Goal: Use online tool/utility: Utilize a website feature to perform a specific function

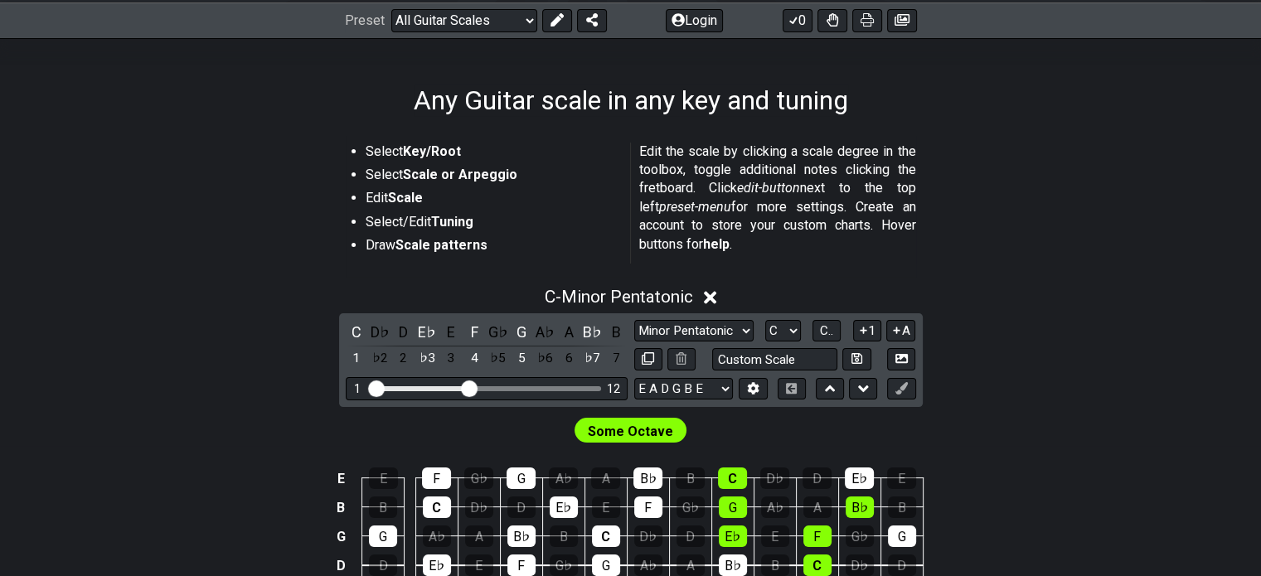
scroll to position [249, 0]
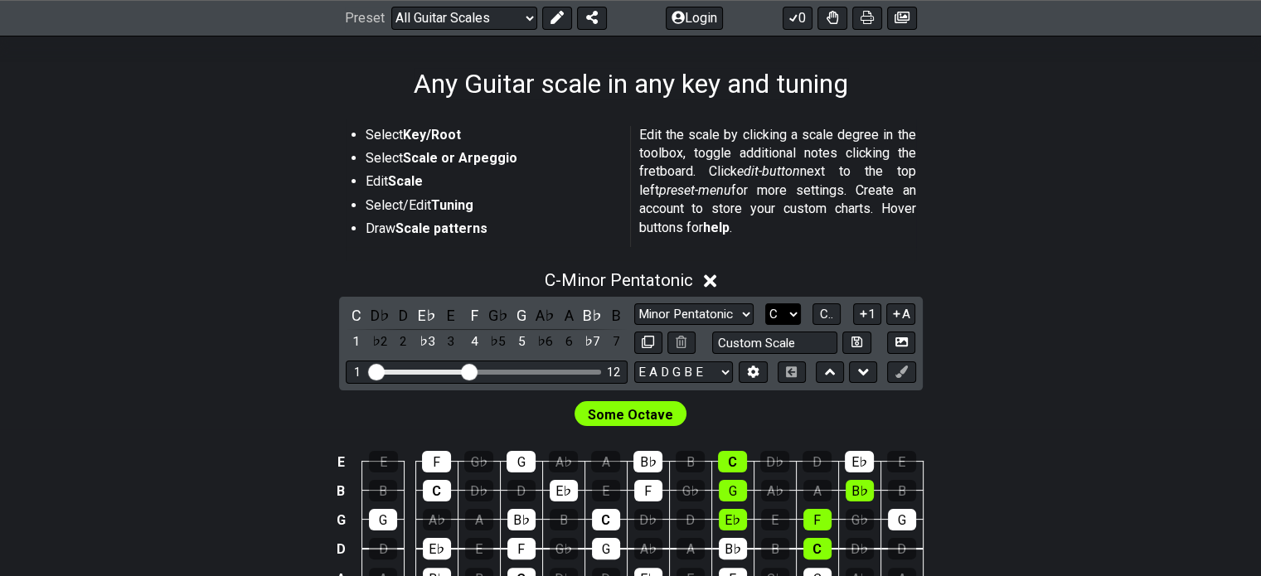
click at [784, 314] on select "A♭ A A♯ B♭ B C C♯ D♭ D D♯ E♭ E F F♯ G♭ G G♯" at bounding box center [783, 314] width 36 height 22
select select "D"
click at [765, 303] on select "A♭ A A♯ B♭ B C C♯ D♭ D D♯ E♭ E F F♯ G♭ G G♯" at bounding box center [783, 314] width 36 height 22
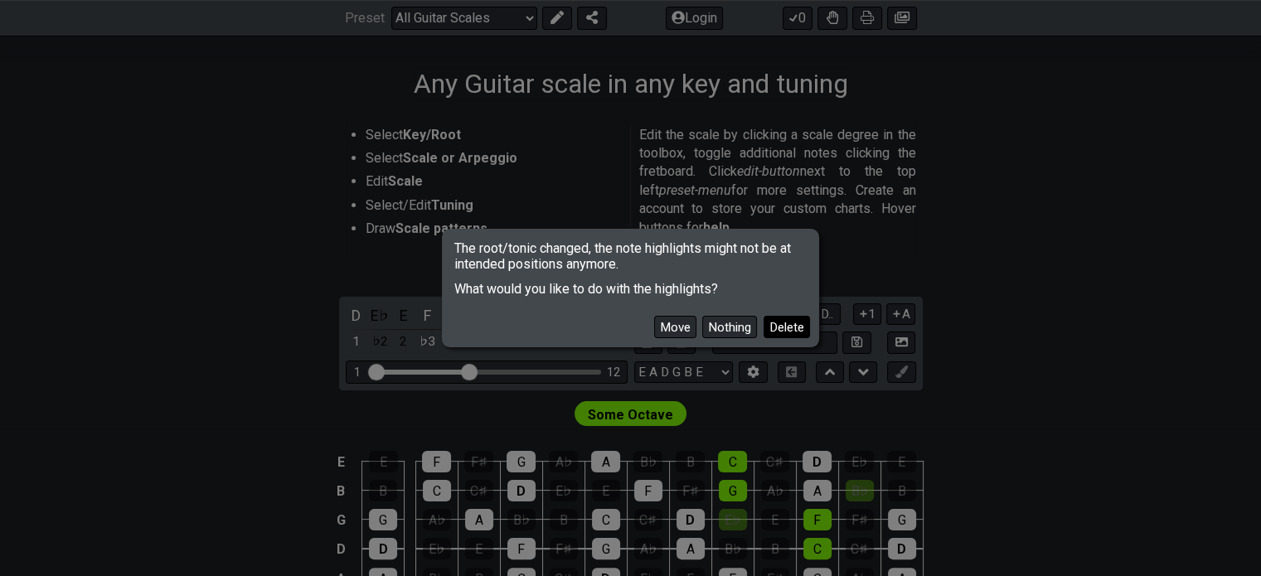
click at [777, 328] on button "Delete" at bounding box center [787, 327] width 46 height 22
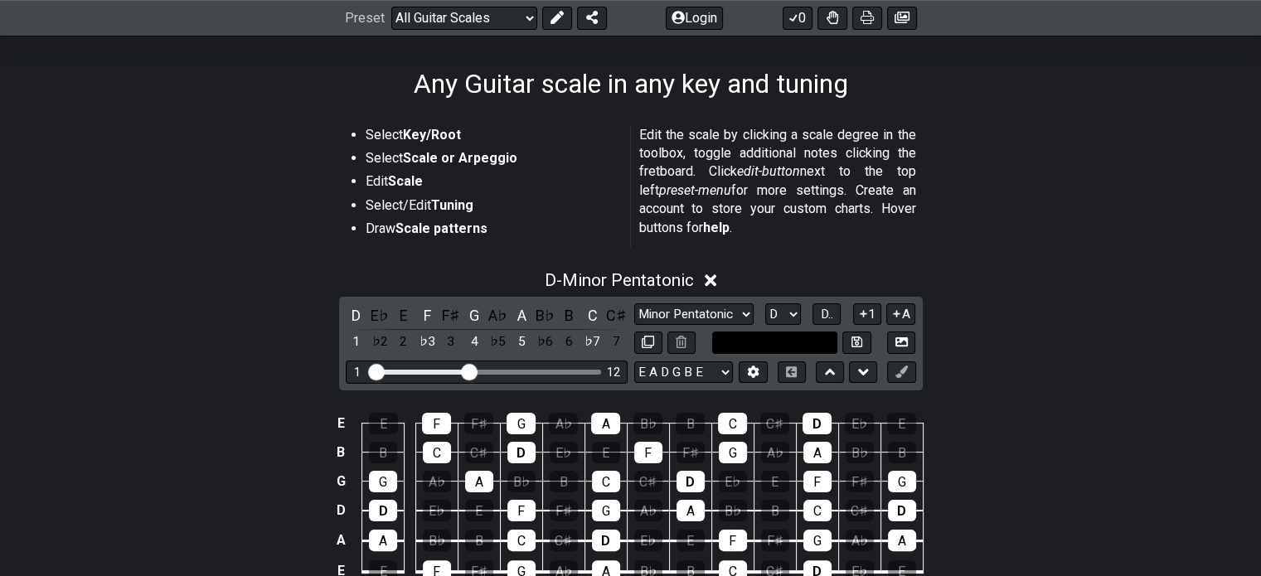
click at [768, 344] on input "text" at bounding box center [775, 343] width 126 height 22
type input "Custom Scale"
click at [724, 319] on select "Minor Pentatonic Root Minor Pentatonic Major Pentatonic Minor Blues Major Blues…" at bounding box center [693, 314] width 119 height 22
click at [634, 303] on select "Minor Pentatonic Root Minor Pentatonic Major Pentatonic Minor Blues Major Blues…" at bounding box center [693, 314] width 119 height 22
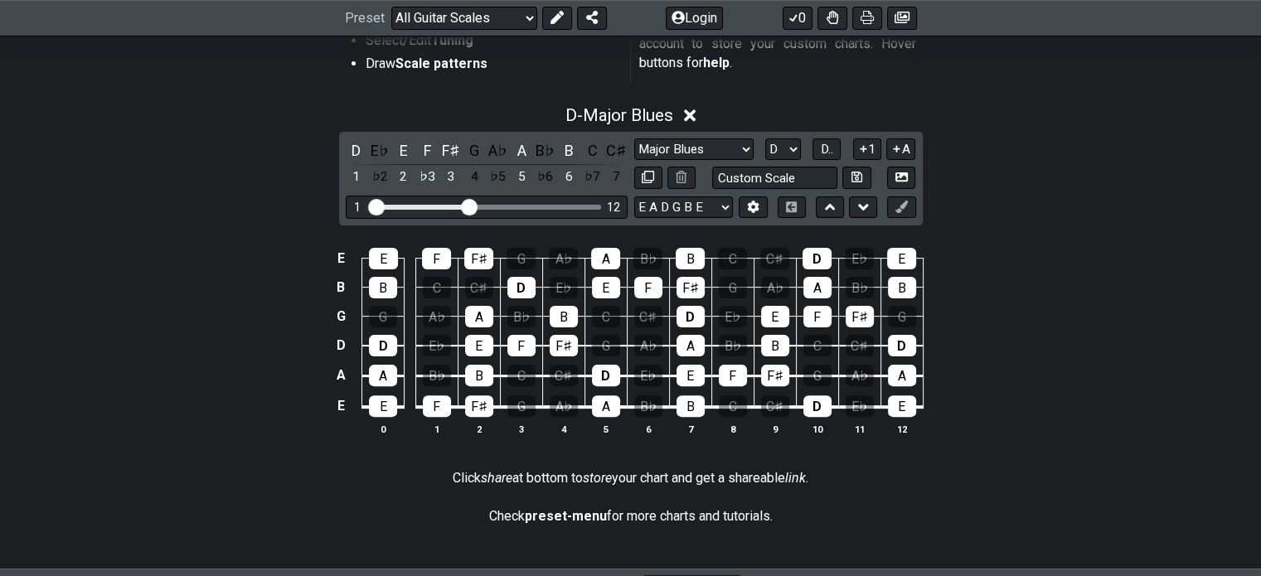
scroll to position [415, 0]
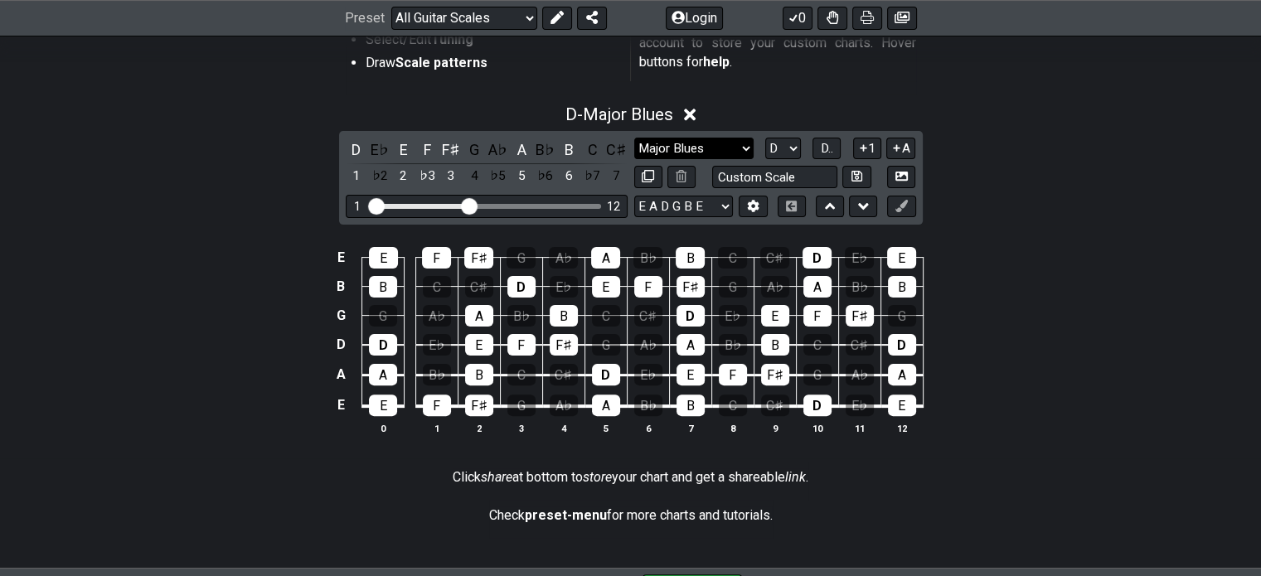
drag, startPoint x: 749, startPoint y: 146, endPoint x: 735, endPoint y: 158, distance: 18.2
click at [749, 146] on select "Minor Pentatonic Root Minor Pentatonic Major Pentatonic Minor Blues Major Blues…" at bounding box center [693, 149] width 119 height 22
click at [634, 138] on select "Minor Pentatonic Root Minor Pentatonic Major Pentatonic Minor Blues Major Blues…" at bounding box center [693, 149] width 119 height 22
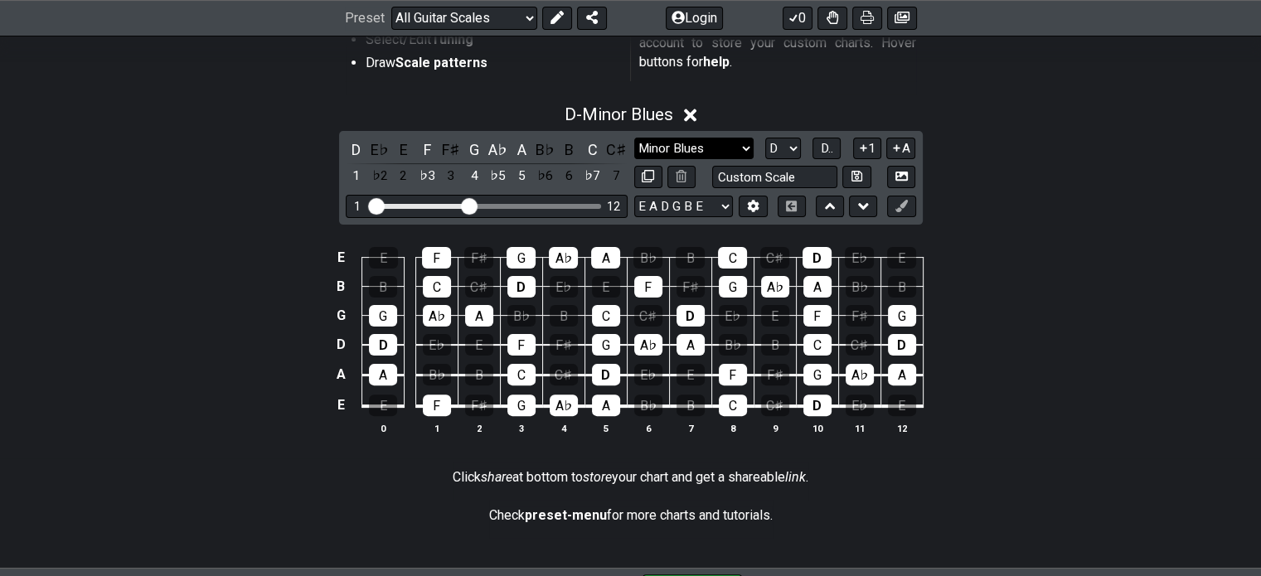
click at [707, 146] on select "Minor Pentatonic Root Minor Pentatonic Major Pentatonic Minor Blues Major Blues…" at bounding box center [693, 149] width 119 height 22
click at [634, 138] on select "Minor Pentatonic Root Minor Pentatonic Major Pentatonic Minor Blues Major Blues…" at bounding box center [693, 149] width 119 height 22
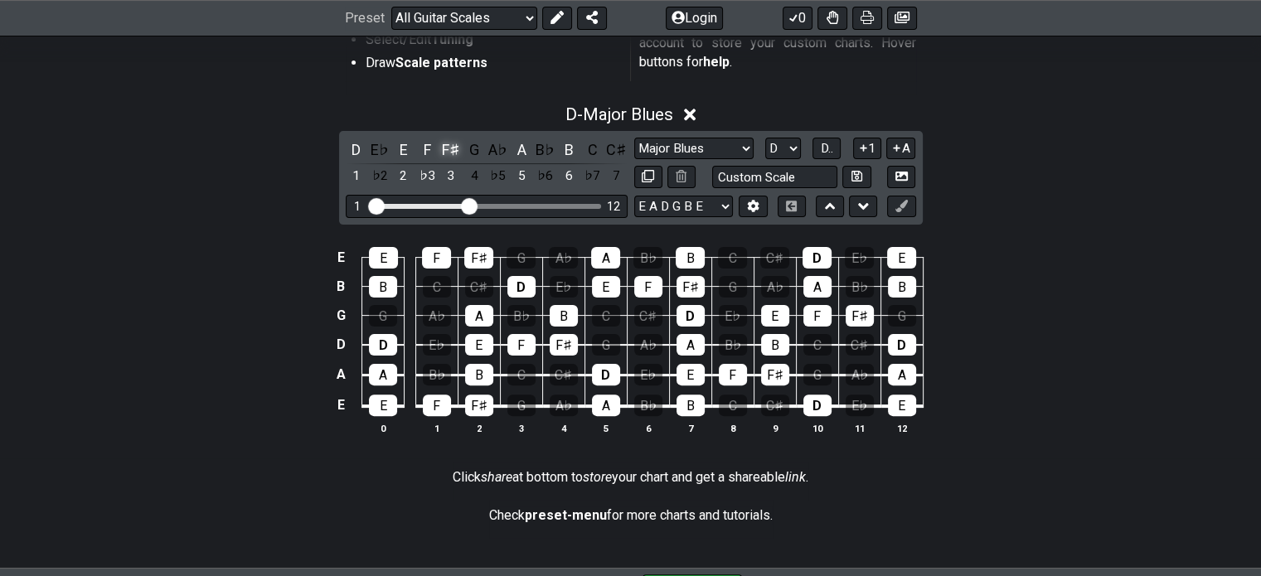
click at [450, 148] on div "F♯" at bounding box center [451, 149] width 22 height 22
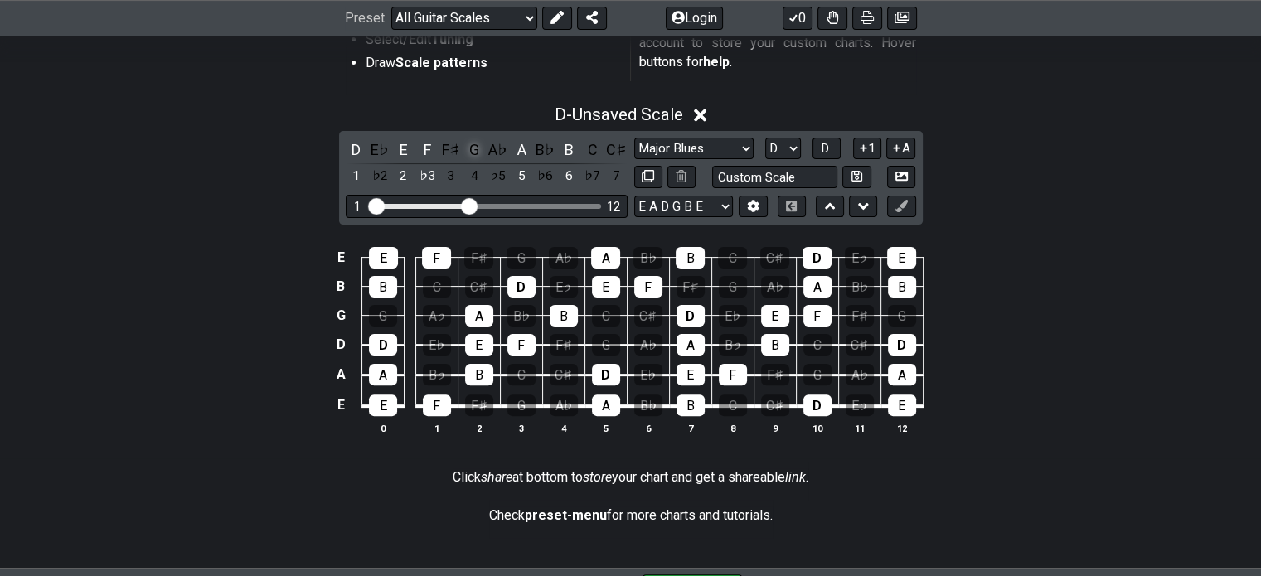
click at [474, 150] on div "G" at bounding box center [474, 149] width 22 height 22
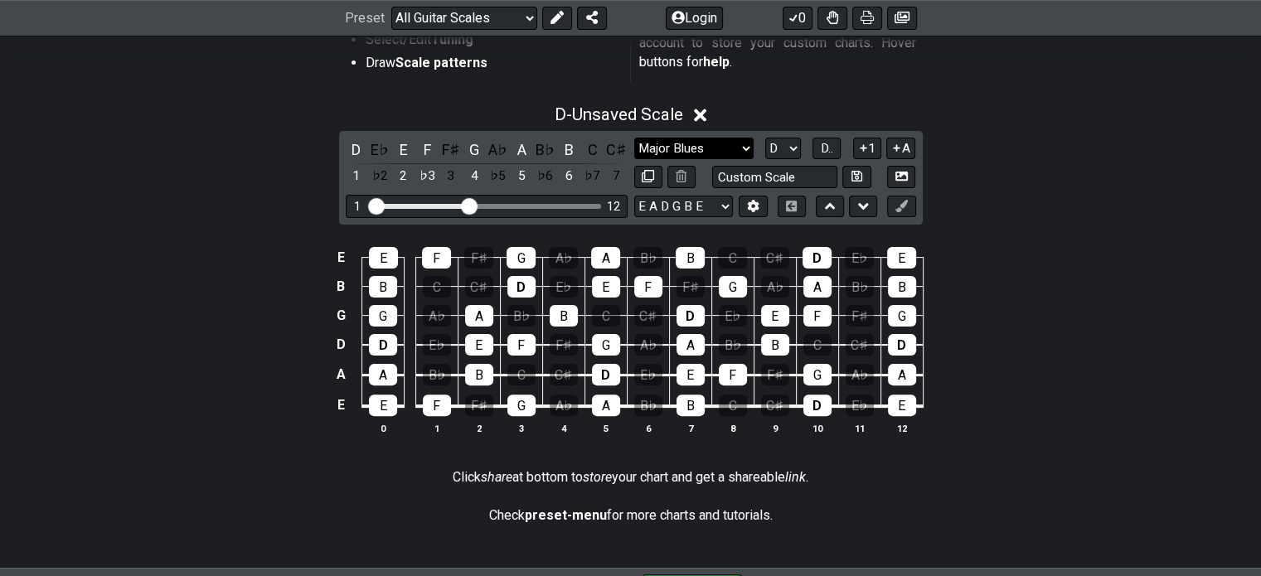
click at [750, 149] on select "Minor Pentatonic Root Minor Pentatonic Major Pentatonic Minor Blues Major Blues…" at bounding box center [693, 149] width 119 height 22
click at [634, 138] on select "Minor Pentatonic Root Minor Pentatonic Major Pentatonic Minor Blues Major Blues…" at bounding box center [693, 149] width 119 height 22
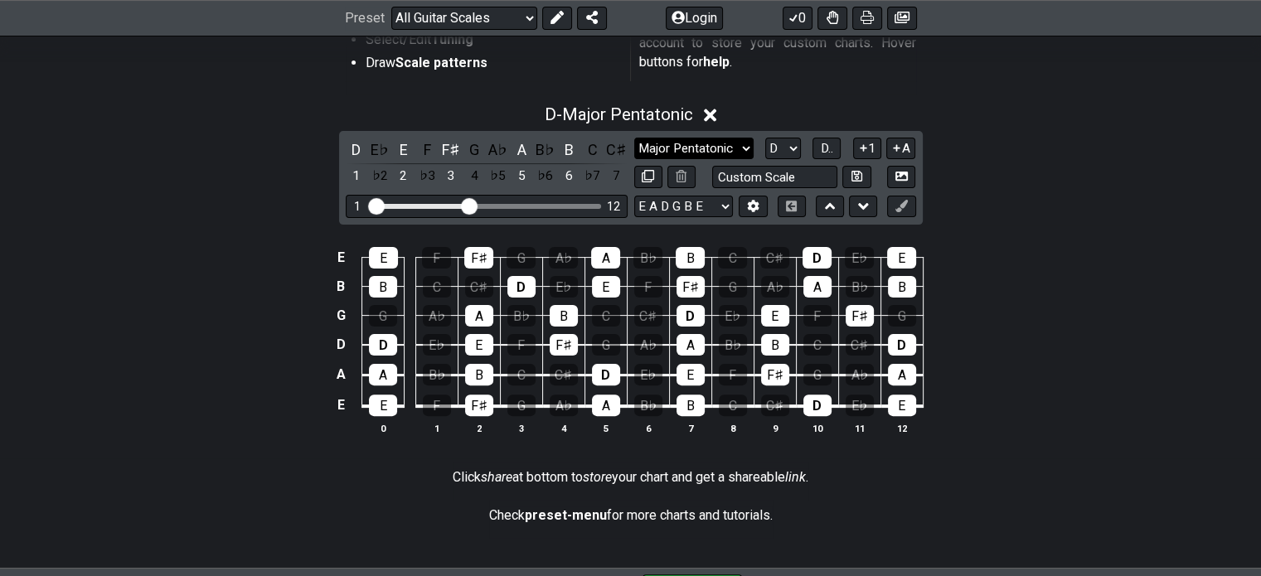
click at [739, 145] on select "Minor Pentatonic Root Minor Pentatonic Major Pentatonic Minor Blues Major Blues…" at bounding box center [693, 149] width 119 height 22
select select "Major / [PERSON_NAME]"
click at [634, 138] on select "Minor Pentatonic Root Minor Pentatonic Major Pentatonic Minor Blues Major Blues…" at bounding box center [693, 149] width 119 height 22
